Goal: Task Accomplishment & Management: Use online tool/utility

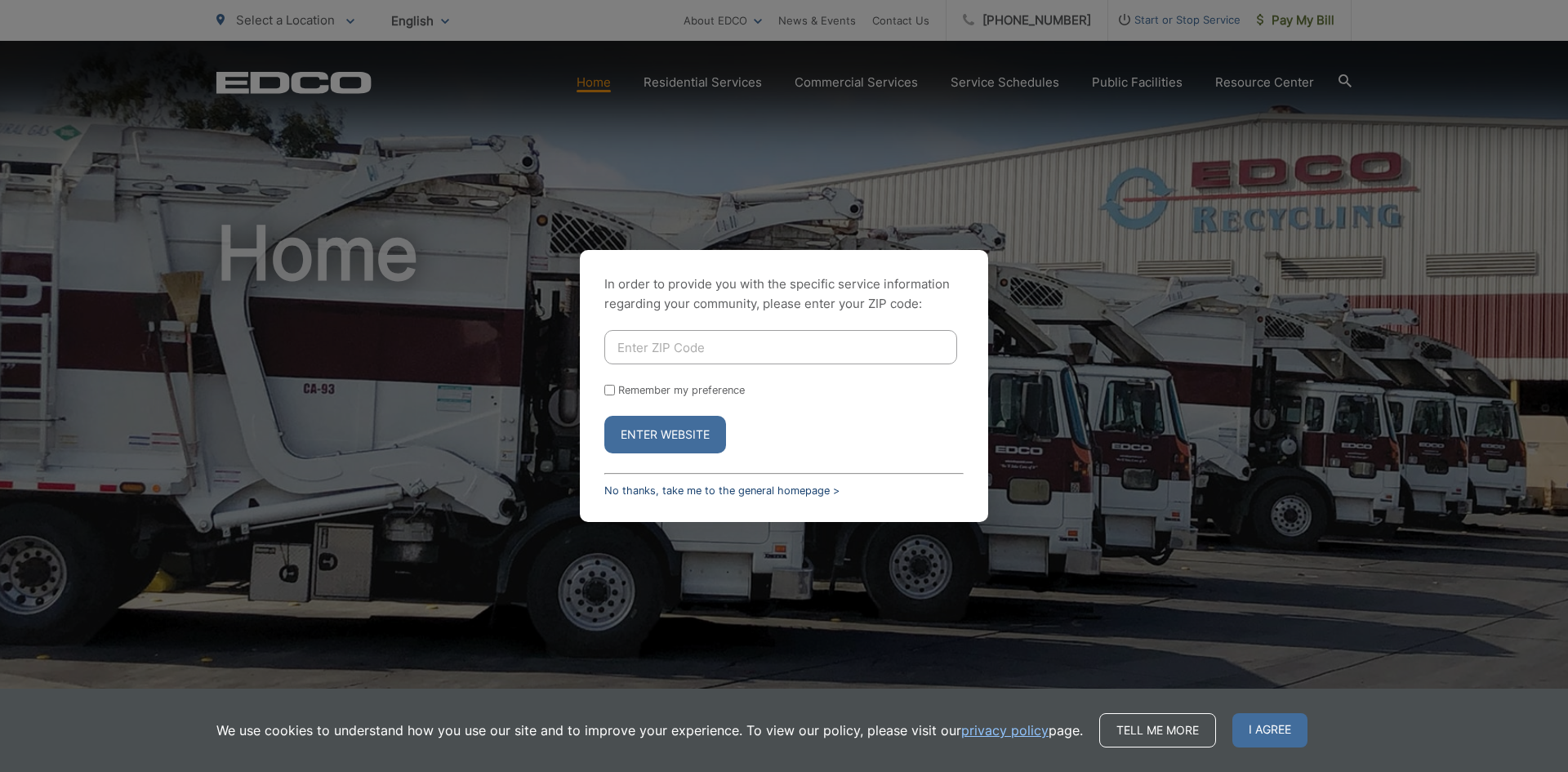
click at [801, 494] on link "No thanks, take me to the general homepage >" at bounding box center [722, 491] width 235 height 12
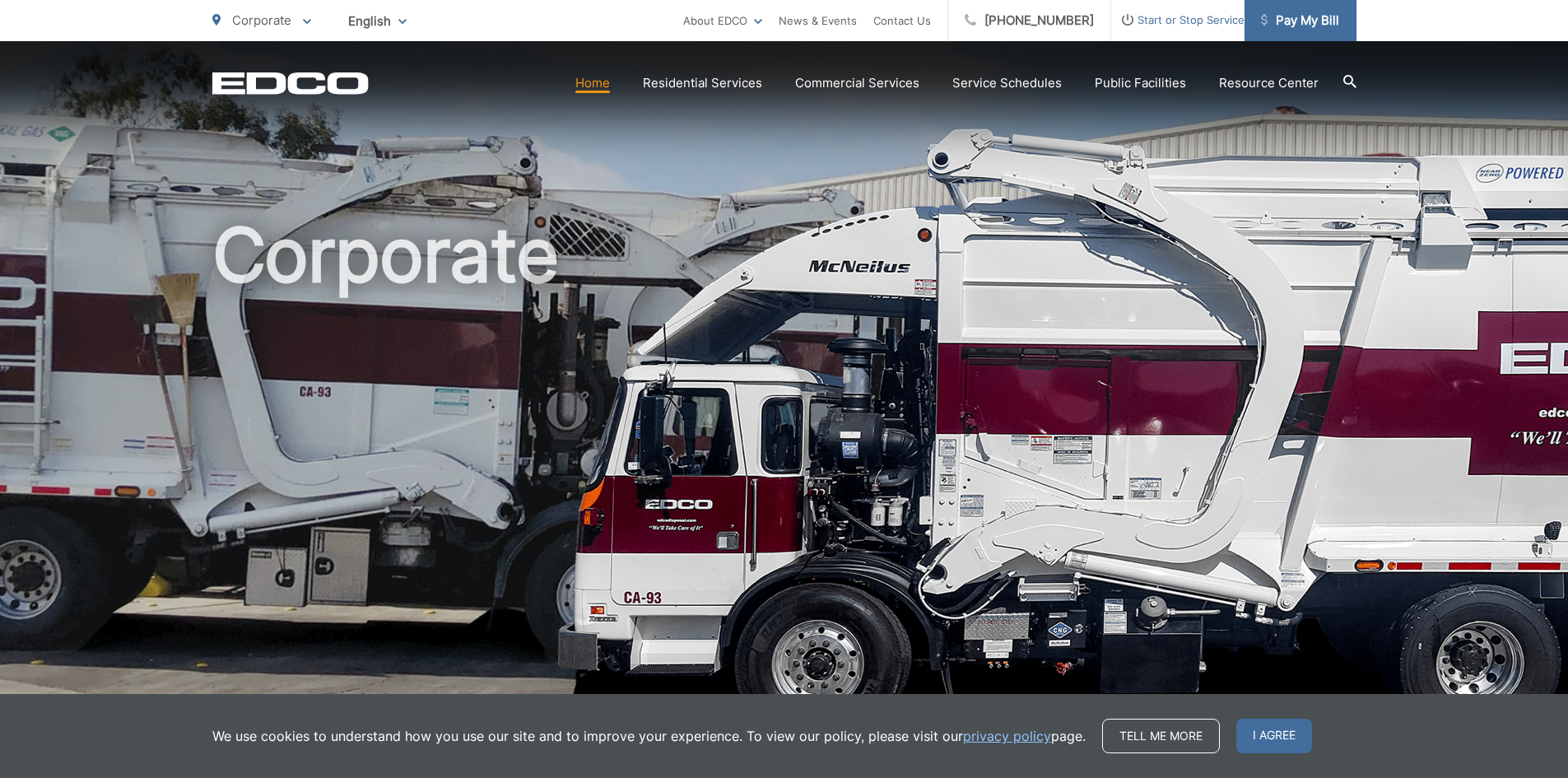
click at [1308, 18] on span "Pay My Bill" at bounding box center [1300, 21] width 78 height 20
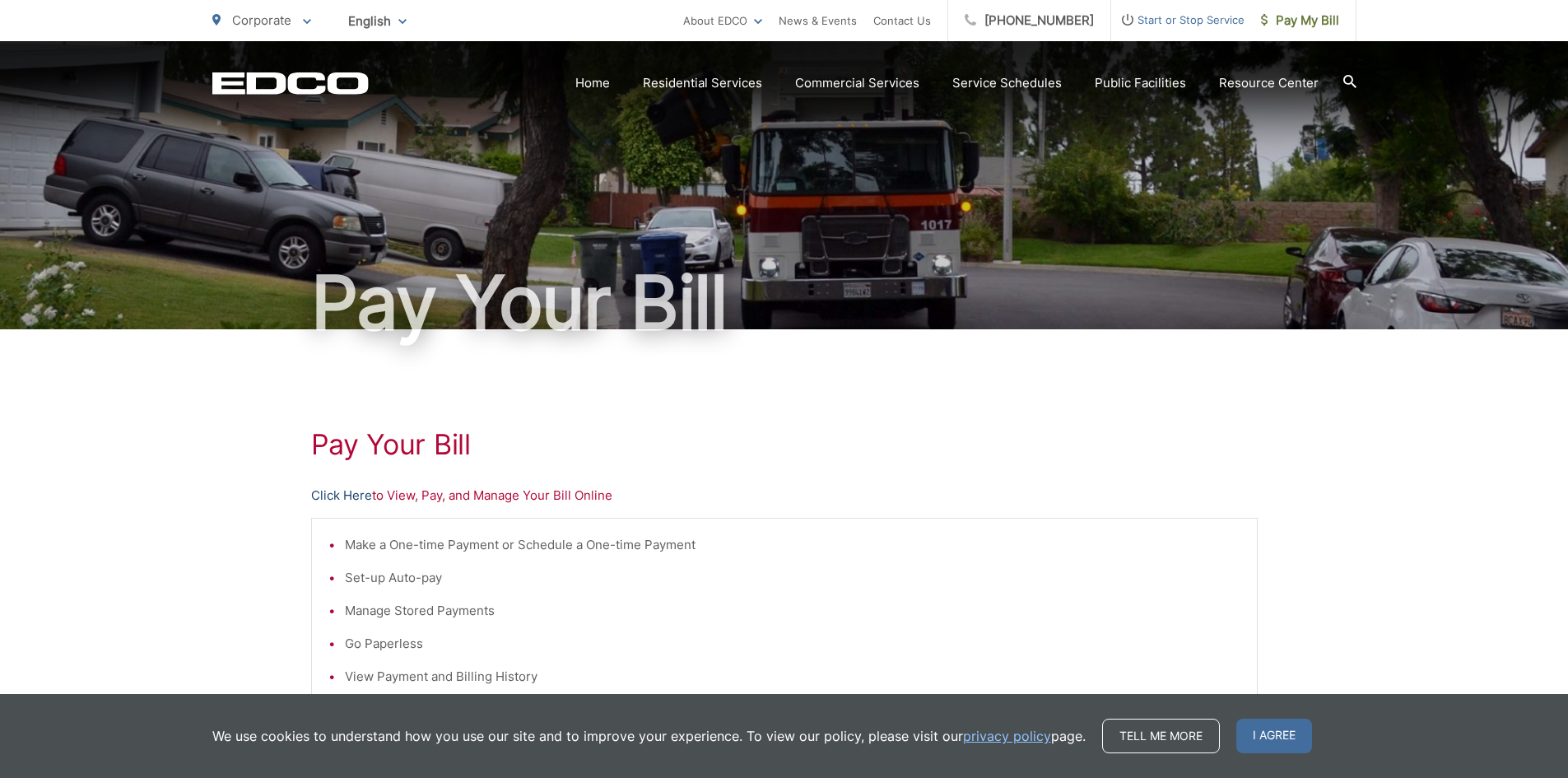
click at [333, 495] on link "Click Here" at bounding box center [341, 496] width 61 height 20
